Goal: Information Seeking & Learning: Learn about a topic

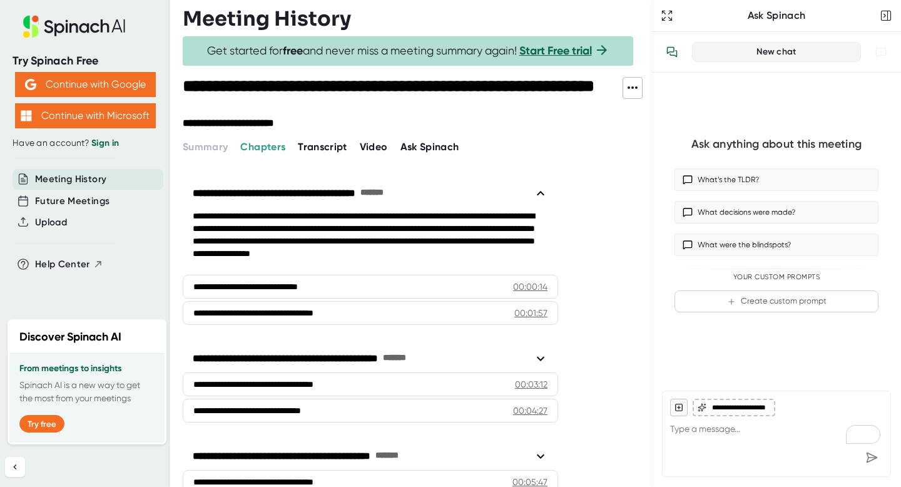
click at [315, 149] on span "Transcript" at bounding box center [322, 147] width 49 height 12
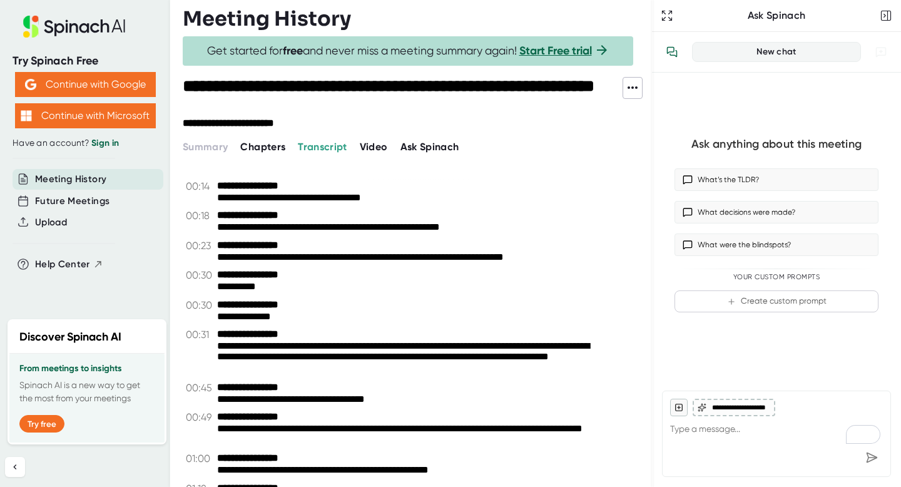
click at [369, 147] on span "Video" at bounding box center [374, 147] width 28 height 12
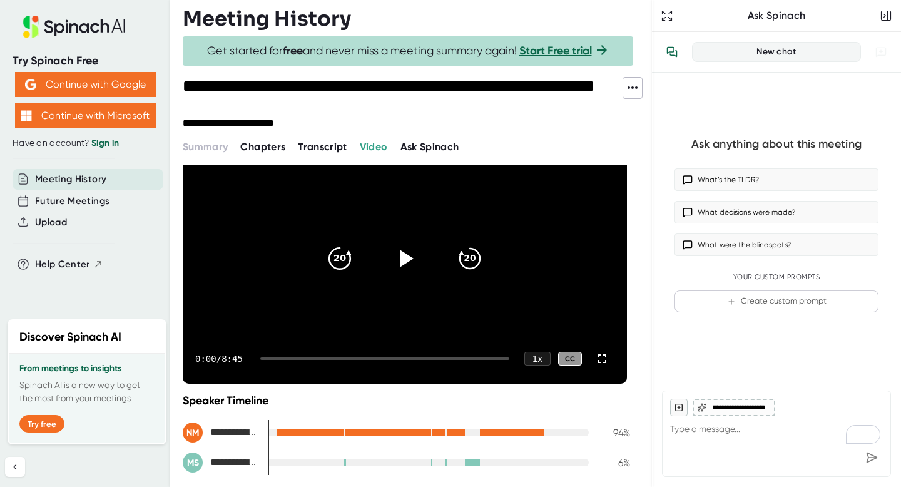
scroll to position [62, 0]
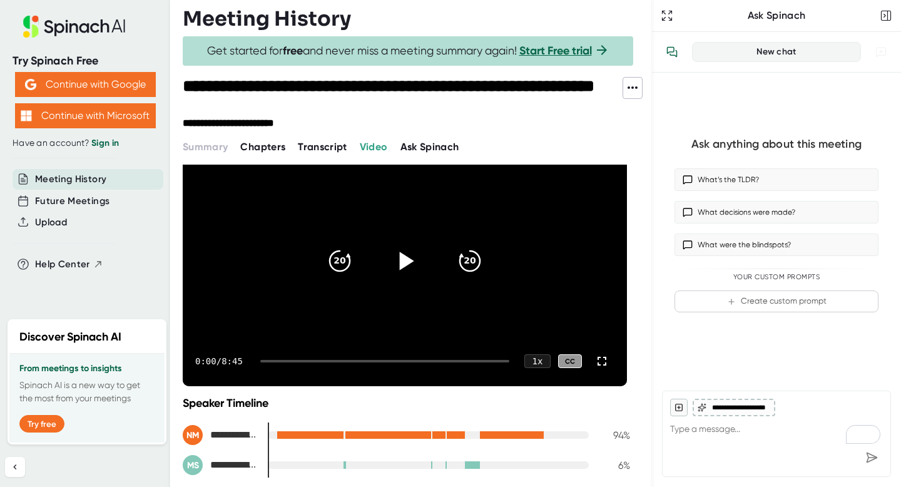
click at [403, 262] on icon at bounding box center [407, 261] width 14 height 18
click at [311, 359] on div "0:04 / 8:45 1 x CC" at bounding box center [405, 361] width 444 height 50
click at [312, 361] on div at bounding box center [384, 361] width 249 height 3
click at [396, 365] on div "1:35 / 8:45 1 x CC" at bounding box center [405, 361] width 444 height 50
click at [405, 361] on div at bounding box center [384, 361] width 249 height 3
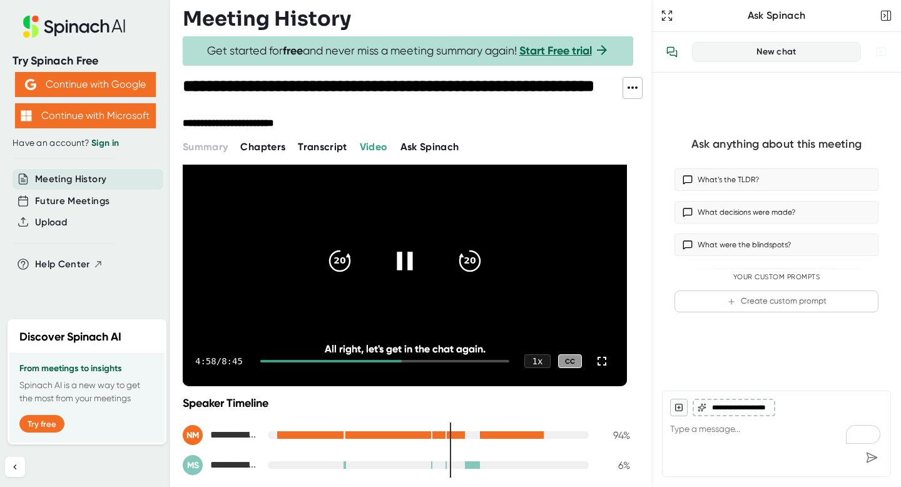
click at [477, 362] on div "4:58 / 8:45 1 x CC" at bounding box center [405, 361] width 444 height 50
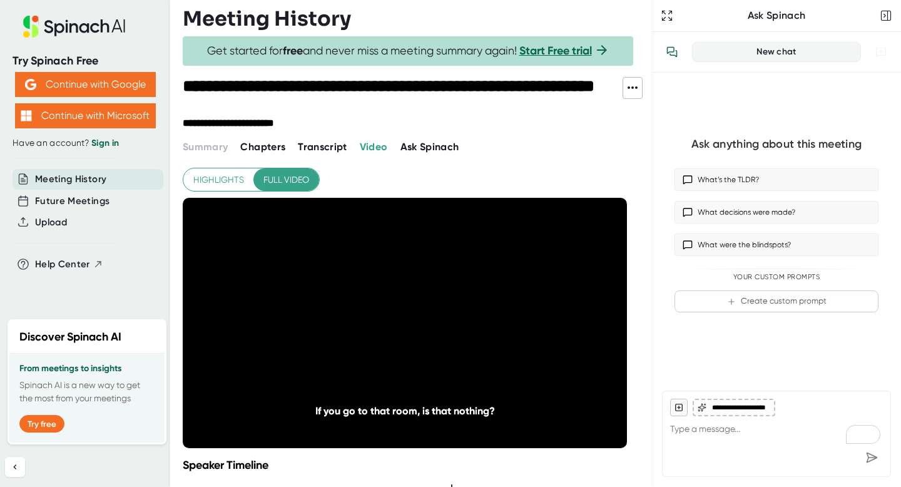
click at [422, 145] on span "Ask Spinach" at bounding box center [429, 147] width 59 height 12
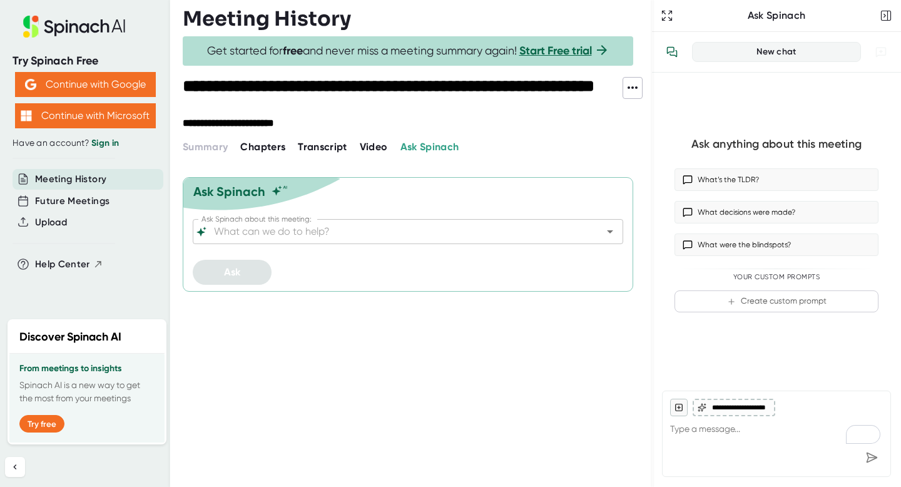
click at [303, 142] on span "Transcript" at bounding box center [322, 147] width 49 height 12
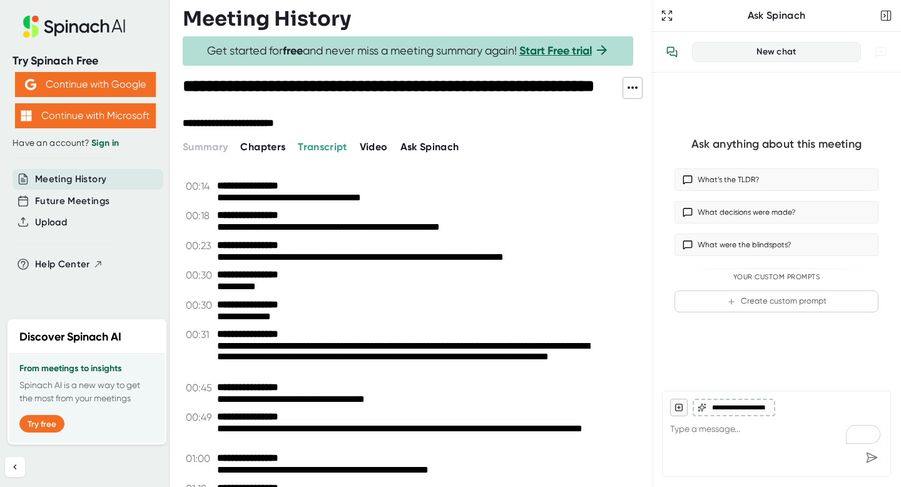
click at [273, 149] on span "Chapters" at bounding box center [262, 147] width 45 height 12
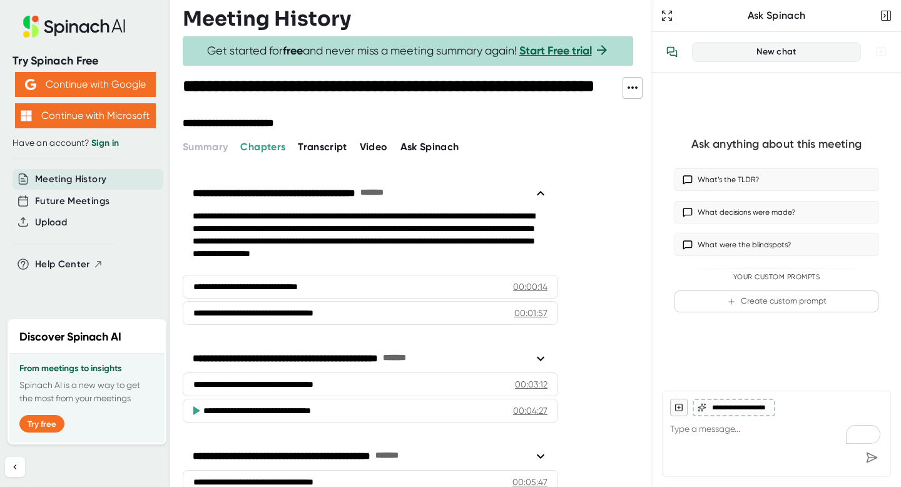
scroll to position [76, 0]
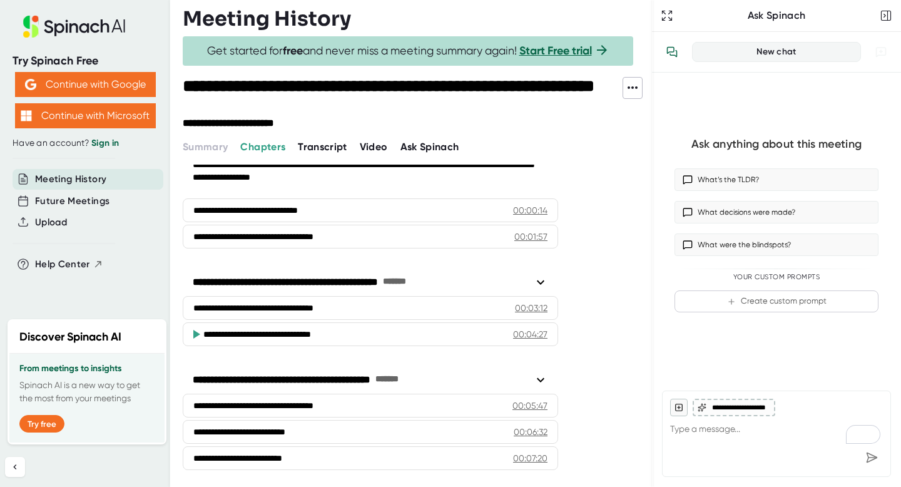
type textarea "x"
